Goal: Find specific page/section: Find specific page/section

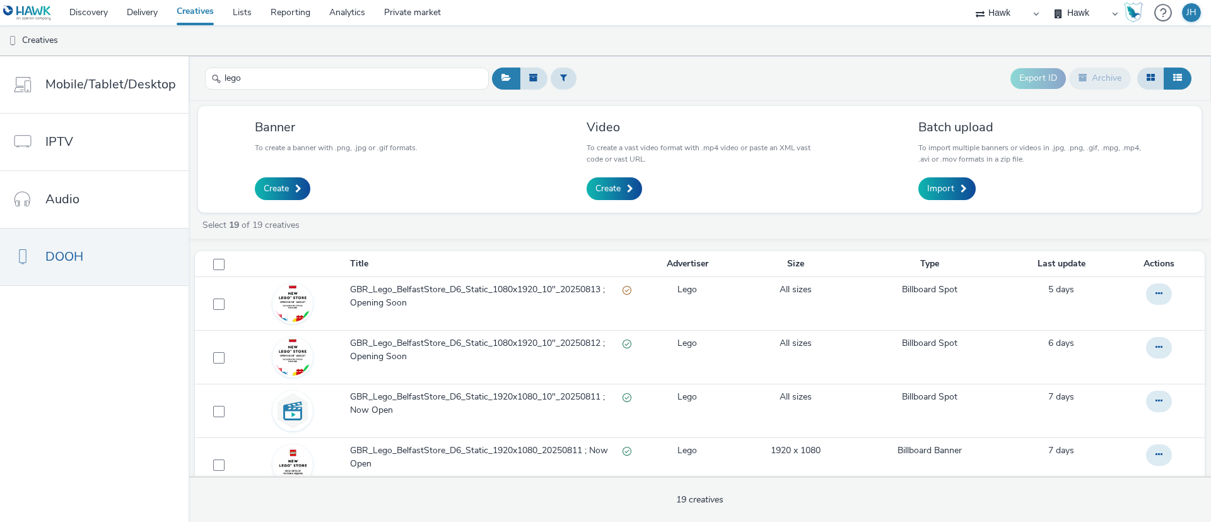
scroll to position [153, 0]
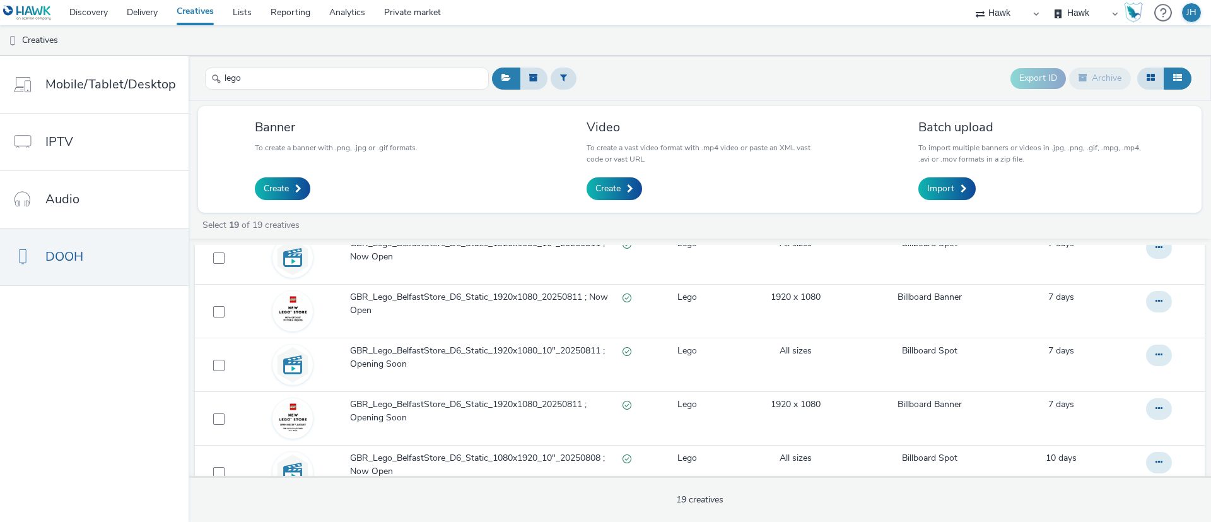
drag, startPoint x: 1008, startPoint y: 15, endPoint x: 1004, endPoint y: 21, distance: 7.6
click at [1008, 15] on select "Audio Ad Pro Hawk Hawk (Tests 2021) INTERNAL - Sales Planner Omnicom EMEA" at bounding box center [1008, 12] width 76 height 25
select select "ab85b118-b3fc-4d58-8204-61b74655165f"
click at [970, 0] on select "Audio Ad Pro Hawk Hawk (Tests 2021) INTERNAL - Sales Planner Omnicom EMEA" at bounding box center [1008, 12] width 76 height 25
select select "4543eef8-494d-497e-b5ef-05b7271af45e"
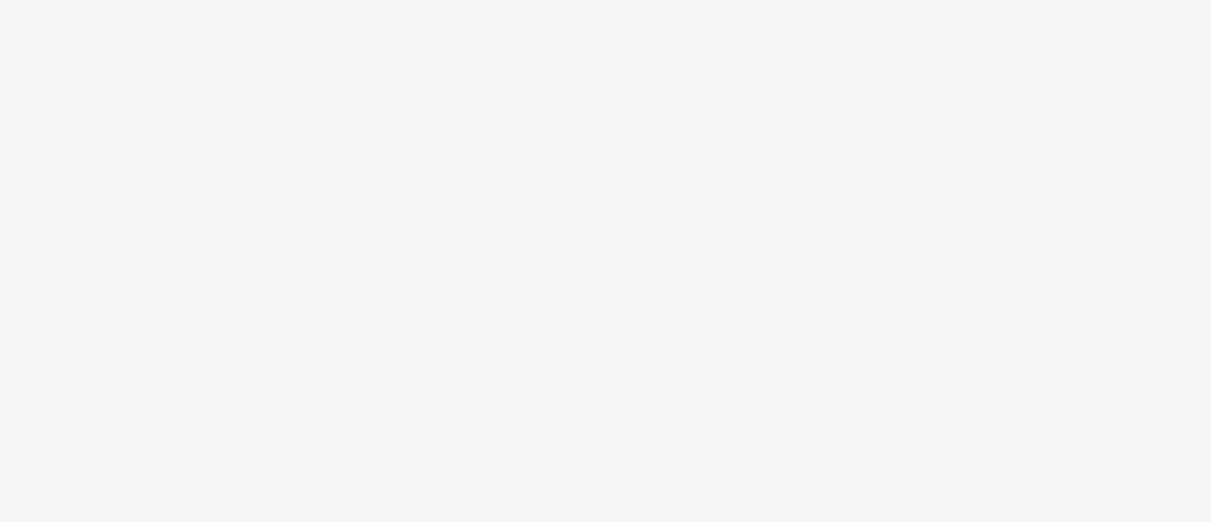
select select "ab85b118-b3fc-4d58-8204-61b74655165f"
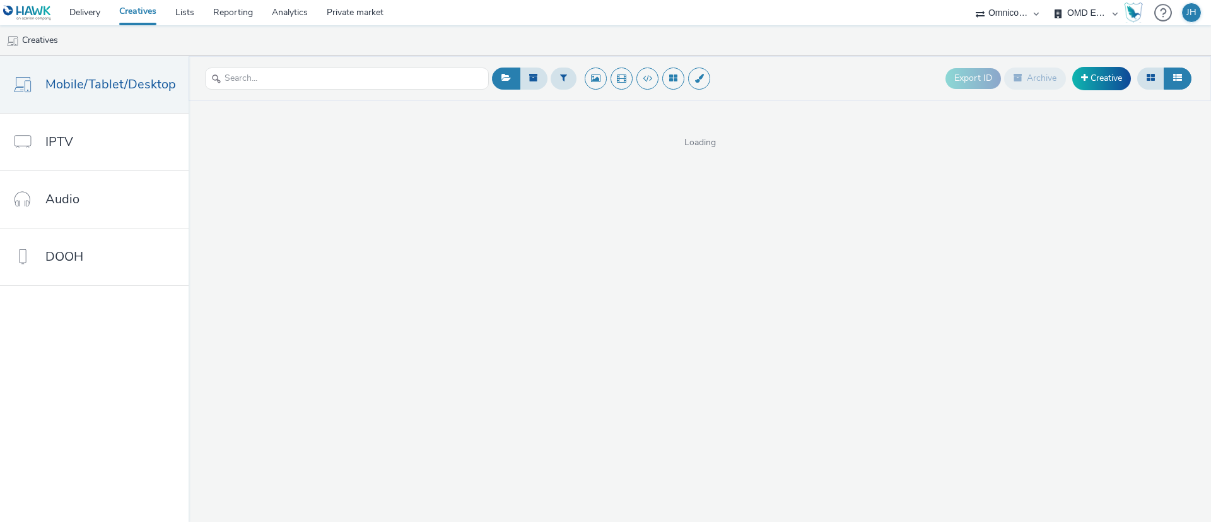
click at [1069, 13] on select "OMD EMEA – Outcomes Global Omnicom Outcomes UK PHD Global – Outcomes Global" at bounding box center [1087, 12] width 76 height 25
select select "b4af5796-1daa-46a0-97ba-7eb4329f9e81"
click at [1049, 0] on select "OMD EMEA – Outcomes Global Omnicom Outcomes UK PHD Global – Outcomes Global" at bounding box center [1087, 12] width 76 height 25
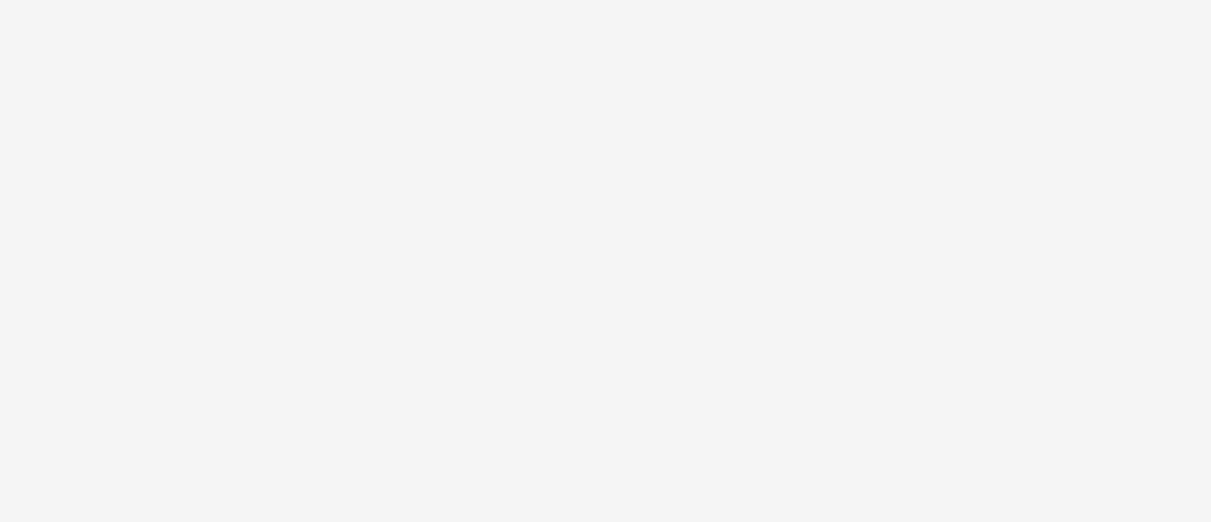
select select "ab85b118-b3fc-4d58-8204-61b74655165f"
select select "b4af5796-1daa-46a0-97ba-7eb4329f9e81"
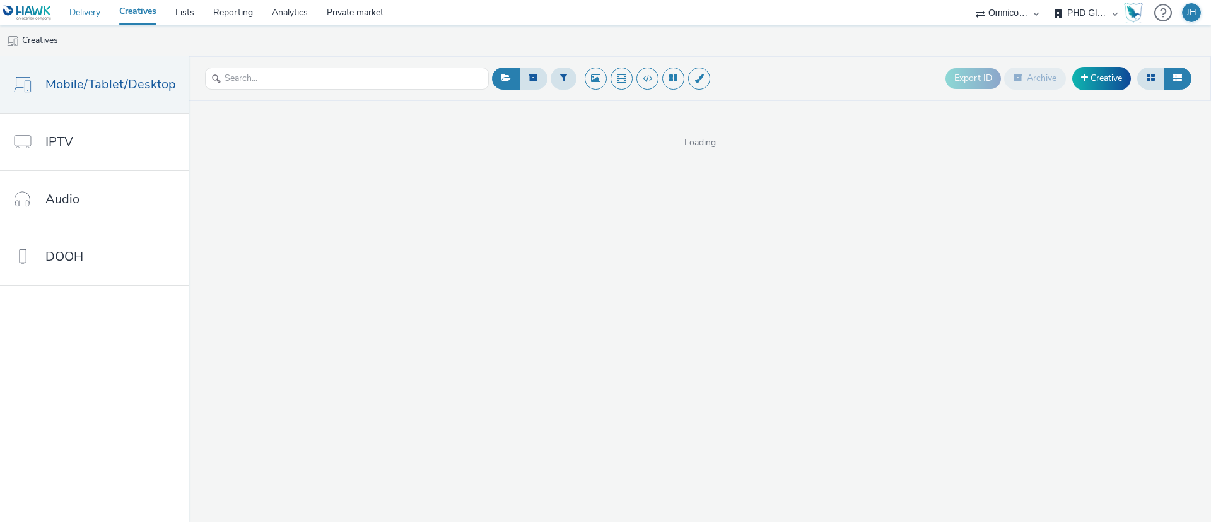
click at [84, 11] on link "Delivery" at bounding box center [85, 12] width 50 height 25
